Goal: Navigation & Orientation: Find specific page/section

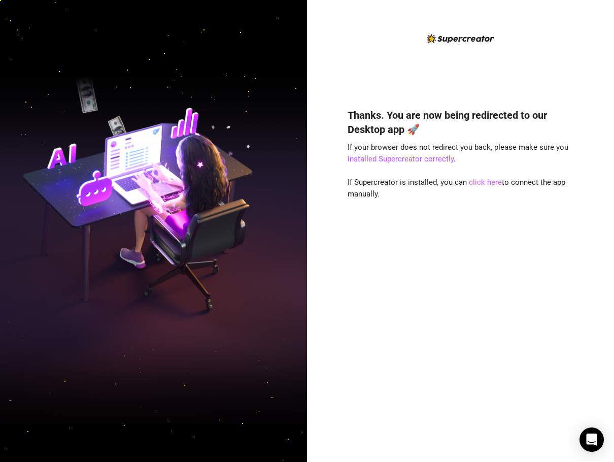
click at [479, 185] on link "click here" at bounding box center [485, 182] width 33 height 9
click at [475, 183] on link "click here" at bounding box center [485, 182] width 33 height 9
click at [456, 408] on div "Thanks. You are now being redirected to our Desktop app 🚀 If your browser does …" at bounding box center [460, 269] width 226 height 351
